Goal: Browse casually

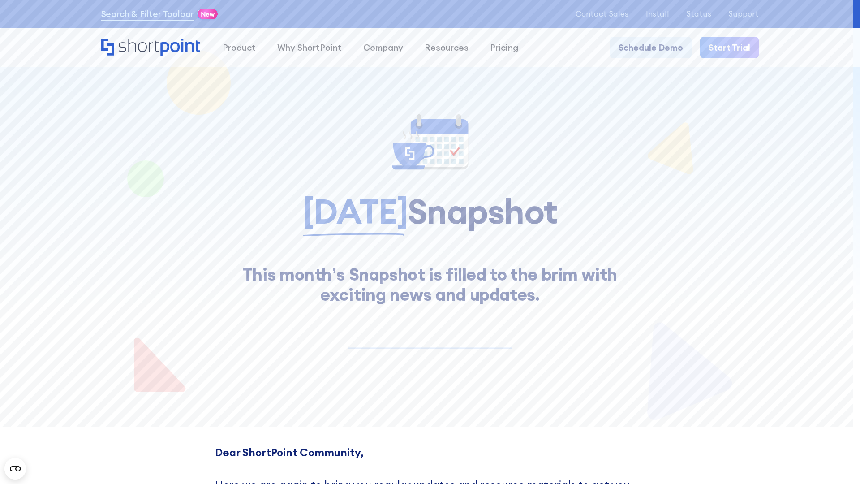
scroll to position [8128, 0]
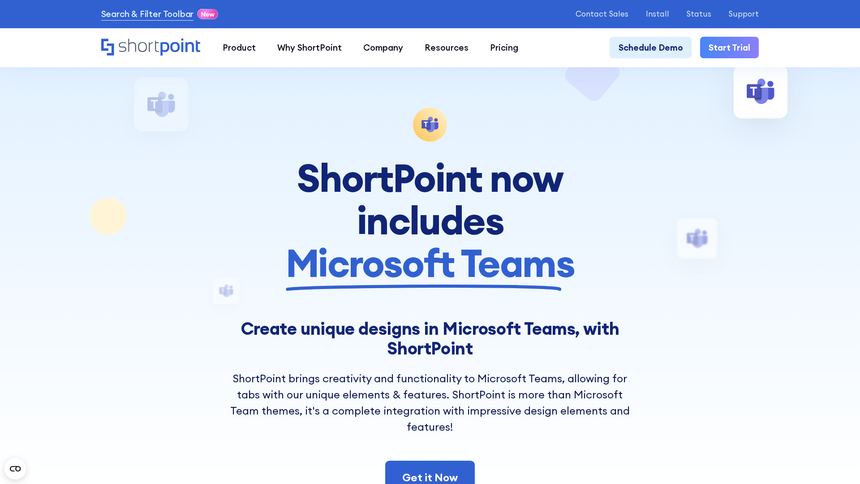
scroll to position [10476, 0]
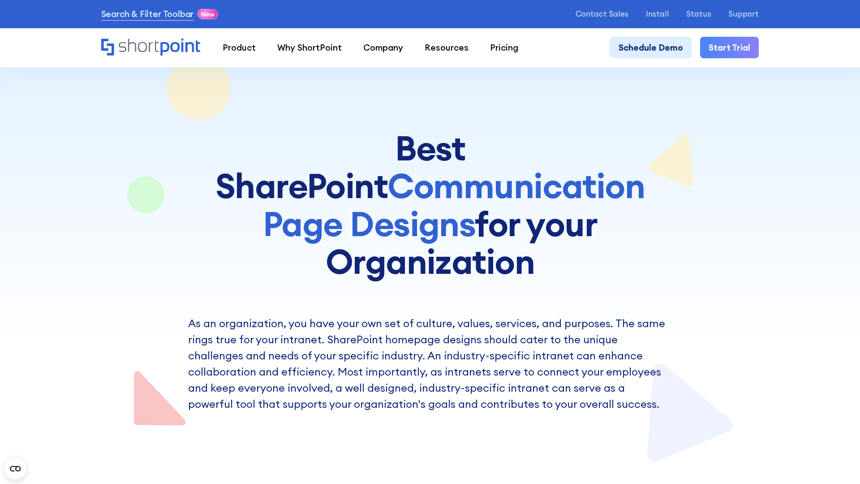
scroll to position [6361, 0]
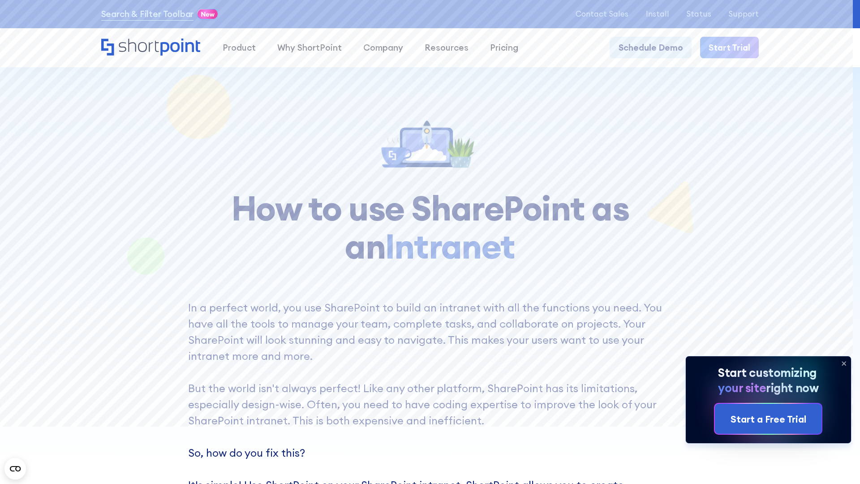
scroll to position [7235, 0]
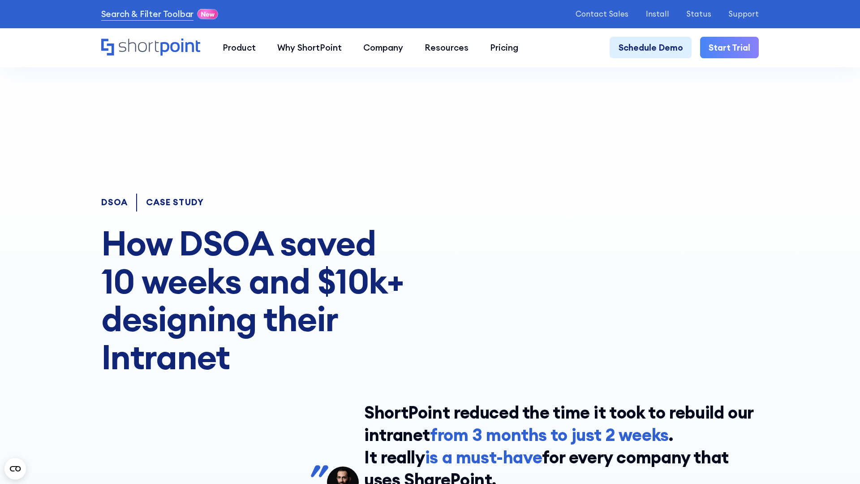
scroll to position [5926, 0]
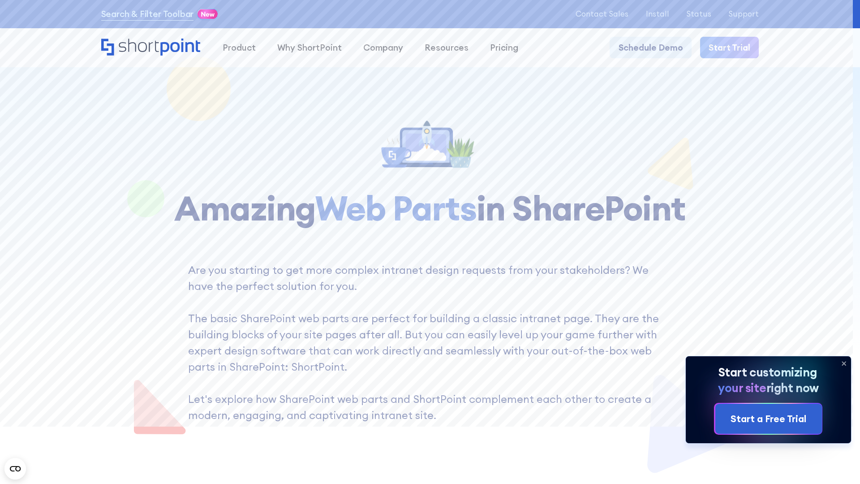
scroll to position [7452, 0]
